Goal: Use online tool/utility: Utilize a website feature to perform a specific function

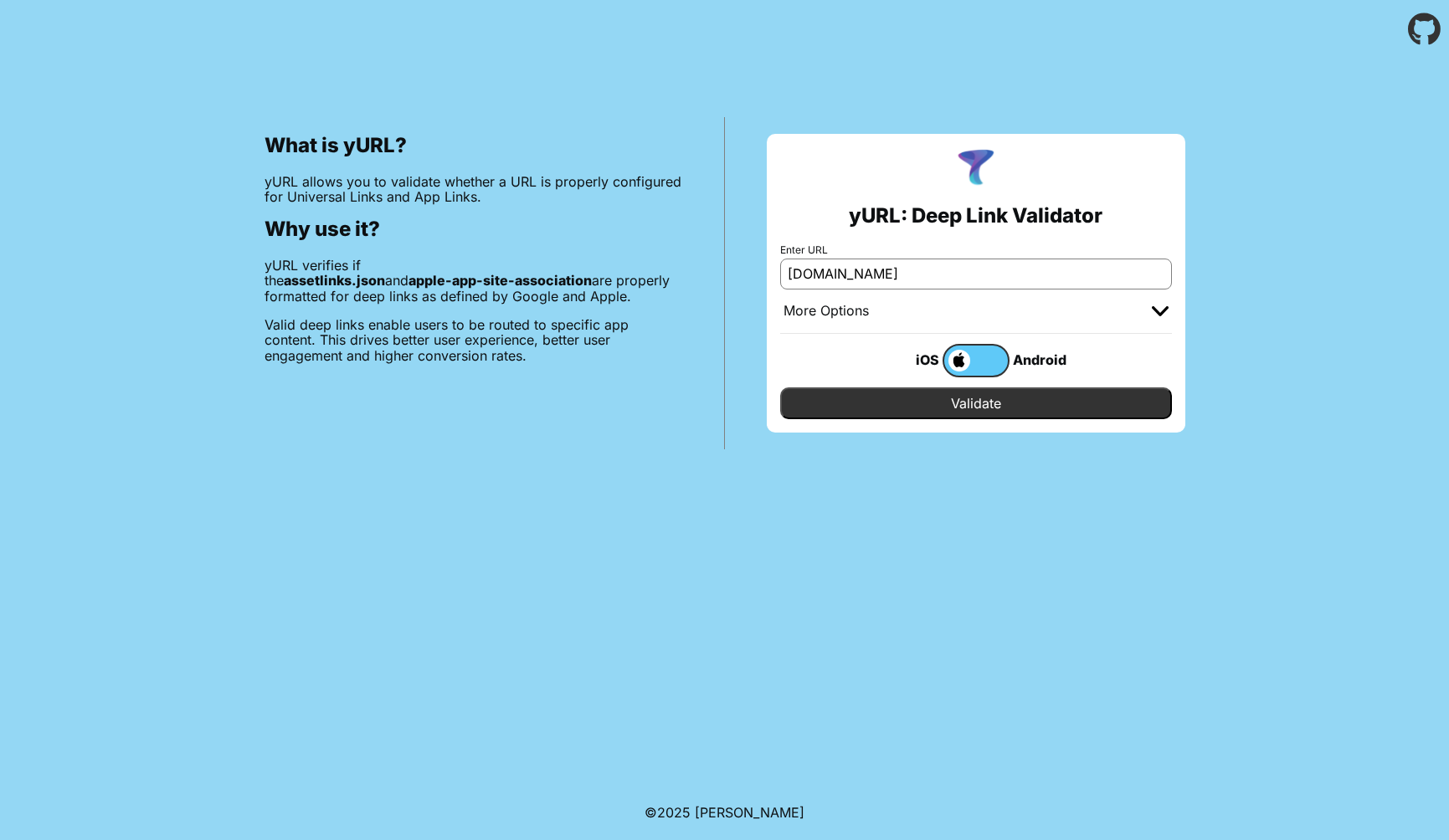
type input "[DOMAIN_NAME]"
click at [920, 394] on input "Validate" at bounding box center [977, 404] width 392 height 32
